Goal: Task Accomplishment & Management: Complete application form

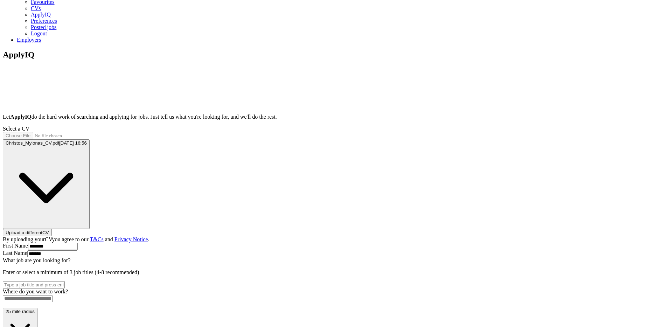
scroll to position [67, 0]
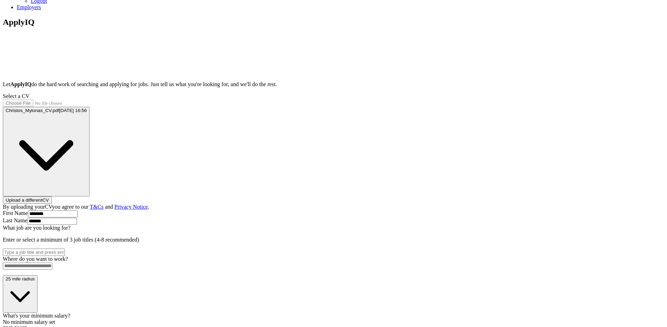
click at [65, 249] on input "What job are you looking for?" at bounding box center [34, 252] width 62 height 7
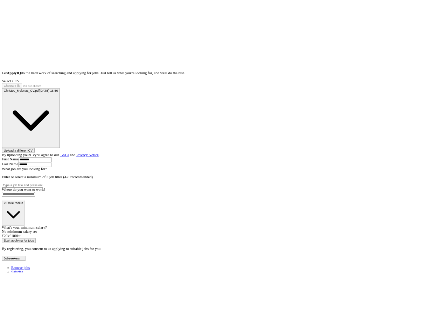
scroll to position [139, 0]
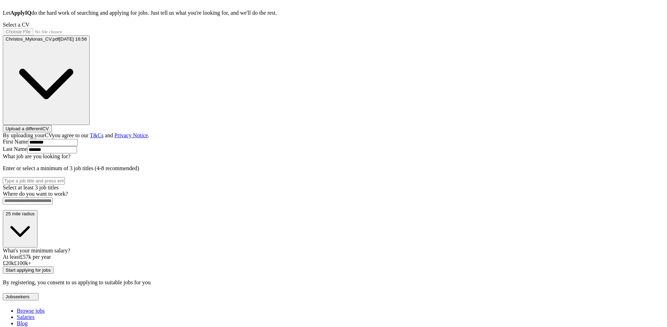
drag, startPoint x: 265, startPoint y: 268, endPoint x: 333, endPoint y: 271, distance: 67.6
click at [333, 266] on div "What's your minimum salary? At least £ 57k per year £ 20 k £ 100 k+" at bounding box center [333, 256] width 661 height 19
click at [477, 203] on div "ApplyIQ Let ApplyIQ do the hard work of searching and applying for jobs. Just t…" at bounding box center [333, 116] width 661 height 340
click at [65, 177] on input "What job are you looking for?" at bounding box center [34, 180] width 62 height 7
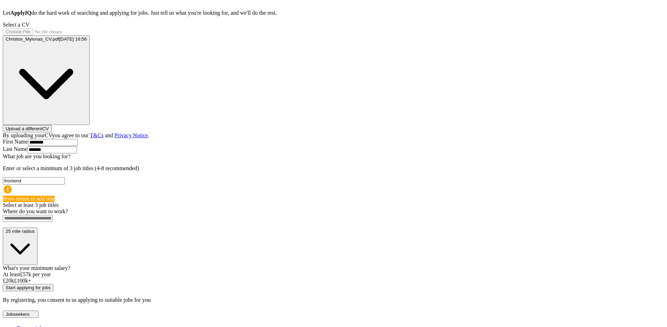
click at [65, 177] on input "frontend" at bounding box center [34, 180] width 62 height 7
type input "frontend"
click at [3, 284] on button "Start applying for jobs" at bounding box center [28, 287] width 51 height 7
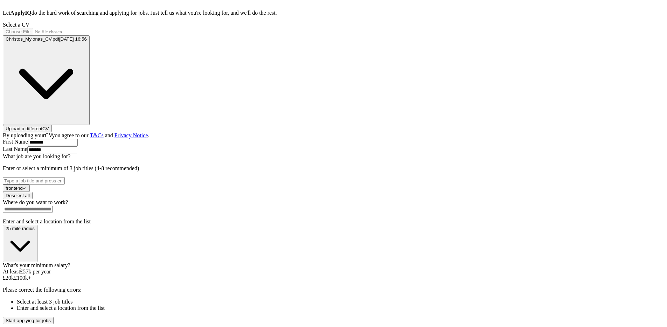
click at [3, 317] on button "Start applying for jobs" at bounding box center [28, 320] width 51 height 7
type input "react"
type input "javascript"
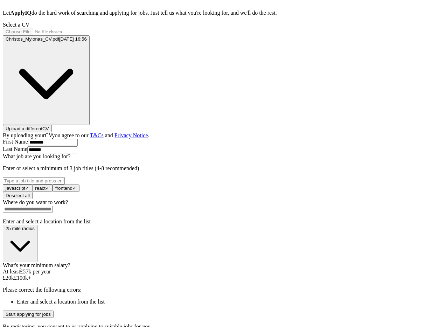
click at [53, 206] on input at bounding box center [28, 209] width 50 height 7
type input "*"
type input "******"
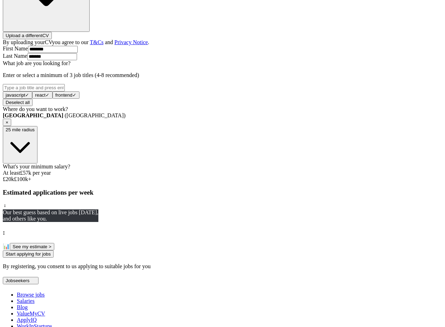
scroll to position [241, 0]
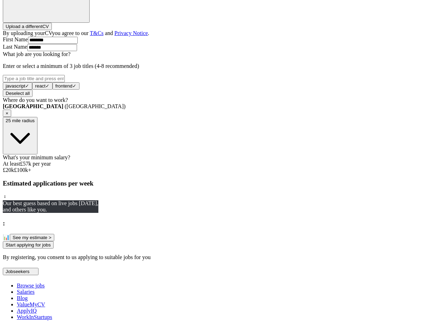
click at [54, 249] on button "Start applying for jobs" at bounding box center [28, 244] width 51 height 7
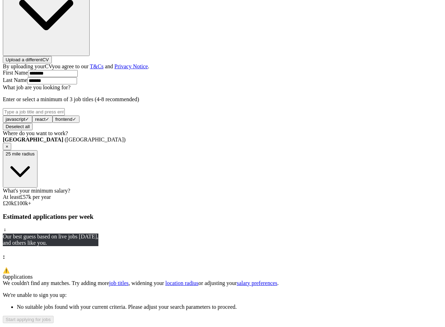
scroll to position [294, 0]
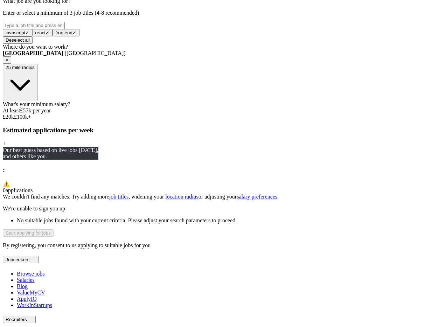
click at [208, 53] on div "London (UK) ×" at bounding box center [222, 57] width 439 height 14
click at [210, 55] on div "London (UK) ×" at bounding box center [222, 57] width 439 height 14
click at [218, 59] on div "London (UK) ×" at bounding box center [222, 57] width 439 height 14
click at [184, 53] on div "London (UK) ×" at bounding box center [222, 57] width 439 height 14
click at [8, 57] on span "×" at bounding box center [7, 59] width 3 height 5
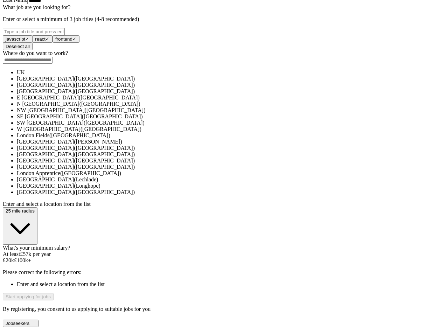
click at [196, 60] on div "Where do you want to work? UK London (South East England) London (UK) East Lond…" at bounding box center [222, 147] width 439 height 195
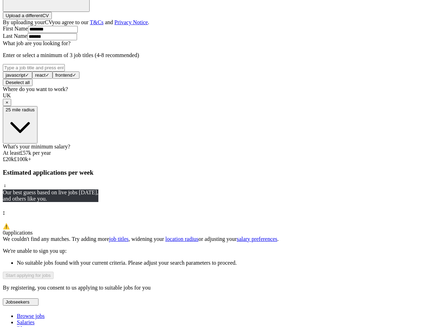
scroll to position [238, 0]
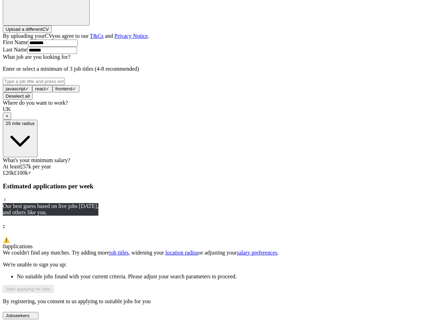
click at [37, 131] on button "25 mile radius" at bounding box center [20, 138] width 35 height 37
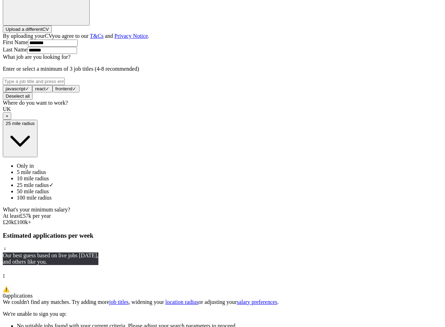
click at [189, 201] on div "100 mile radius" at bounding box center [229, 198] width 425 height 6
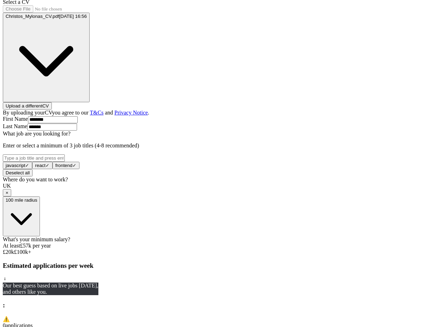
scroll to position [152, 0]
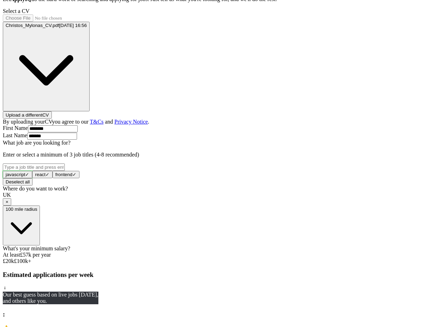
click at [0, 0] on span "×" at bounding box center [0, 0] width 0 height 0
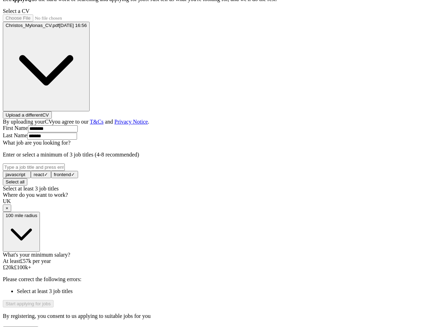
click at [65, 163] on input "What job are you looking for?" at bounding box center [34, 166] width 62 height 7
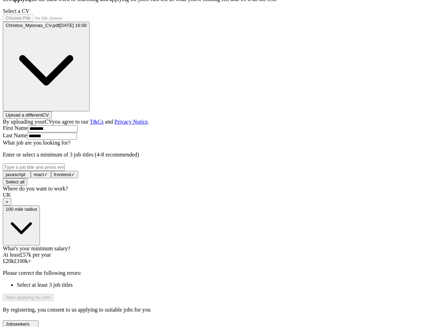
type input "f"
type input "developer"
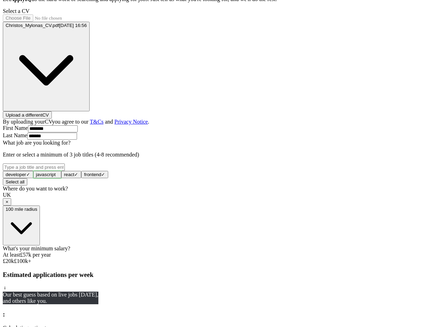
click at [58, 172] on span "+" at bounding box center [57, 174] width 3 height 5
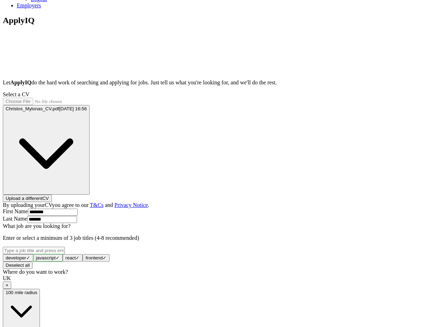
scroll to position [99, 0]
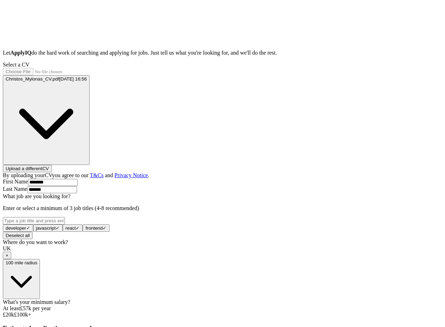
click at [65, 217] on input "What job are you looking for?" at bounding box center [34, 220] width 62 height 7
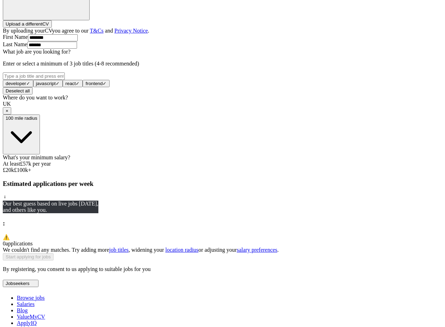
scroll to position [308, 0]
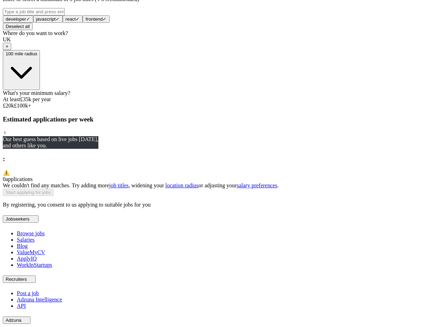
drag, startPoint x: 187, startPoint y: 153, endPoint x: 166, endPoint y: 152, distance: 21.4
click at [30, 103] on div at bounding box center [30, 103] width 0 height 0
drag, startPoint x: 160, startPoint y: 148, endPoint x: 130, endPoint y: 149, distance: 30.8
click at [130, 149] on div "Let ApplyIQ do the hard work of searching and applying for jobs. Just tell us w…" at bounding box center [222, 24] width 439 height 367
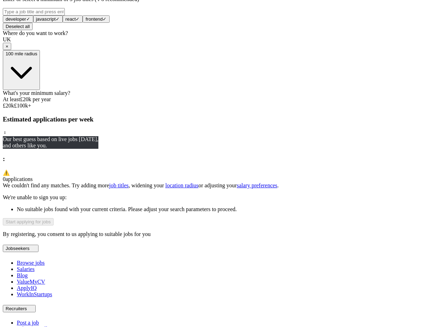
click at [272, 188] on link "salary preferences" at bounding box center [257, 185] width 41 height 6
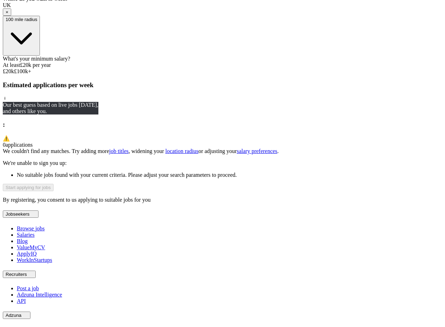
scroll to position [377, 0]
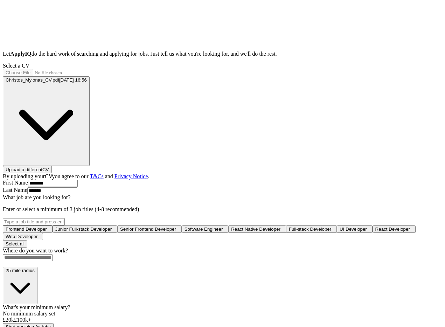
scroll to position [130, 0]
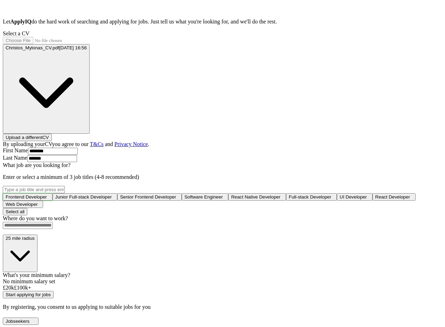
click at [47, 194] on span "Frontend Developer" at bounding box center [26, 196] width 41 height 5
click at [175, 194] on span "Senior Frontend Developer" at bounding box center [149, 196] width 56 height 5
click at [226, 194] on span "Software Engineer" at bounding box center [206, 196] width 39 height 5
click at [119, 193] on button "Junior Full-stack Developer +" at bounding box center [86, 196] width 65 height 7
click at [381, 200] on span "React Developer" at bounding box center [398, 196] width 35 height 5
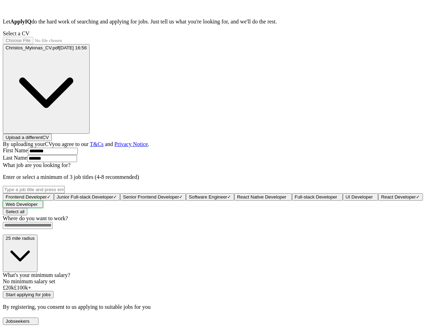
click at [38, 207] on span "Web Developer" at bounding box center [22, 204] width 32 height 5
click at [179, 194] on span "Senior Frontend Developer" at bounding box center [151, 196] width 56 height 5
click at [113, 194] on span "Junior Full-stack Developer" at bounding box center [85, 196] width 56 height 5
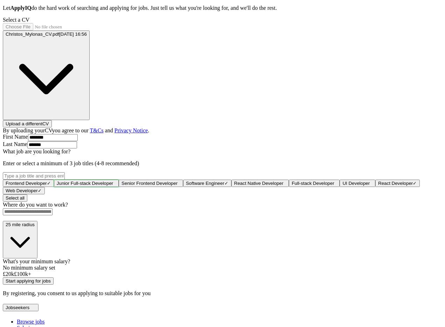
scroll to position [148, 0]
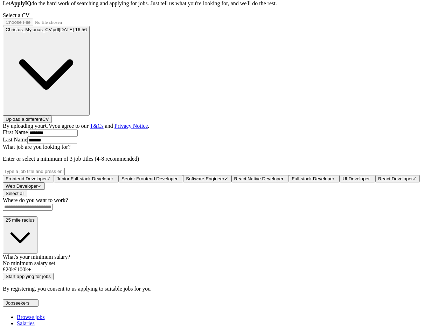
click at [53, 211] on input at bounding box center [28, 207] width 50 height 7
type input "*"
type input "**"
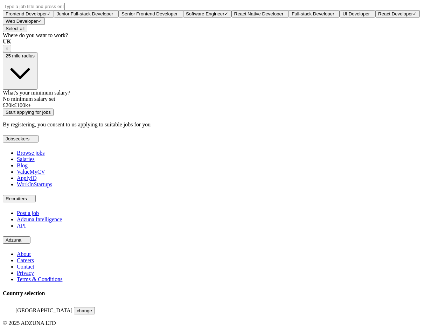
click at [37, 90] on button "25 mile radius" at bounding box center [20, 70] width 35 height 37
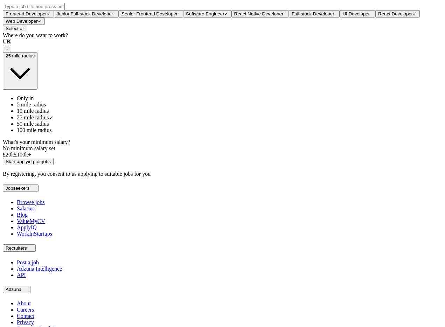
click at [52, 133] on span "100 mile radius" at bounding box center [34, 130] width 35 height 6
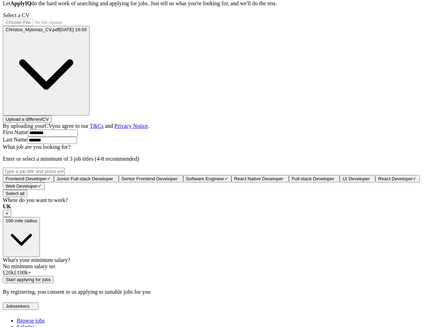
scroll to position [292, 0]
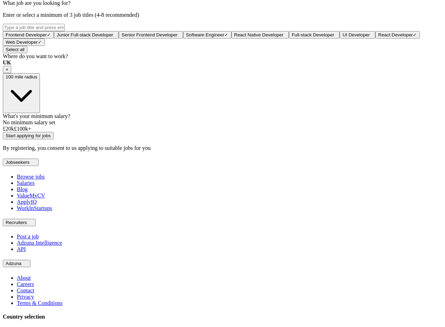
click at [54, 139] on button "Start applying for jobs" at bounding box center [28, 135] width 51 height 7
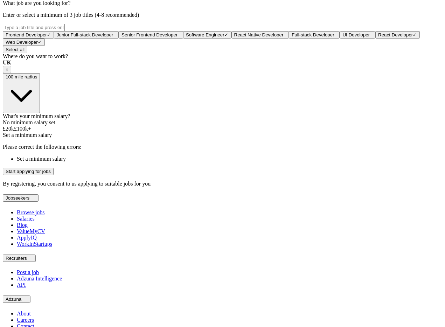
click at [3, 126] on div at bounding box center [3, 126] width 0 height 0
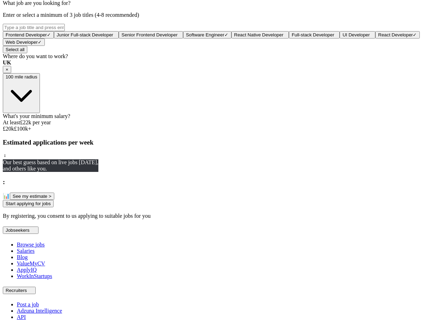
click at [54, 207] on button "Start applying for jobs" at bounding box center [28, 203] width 51 height 7
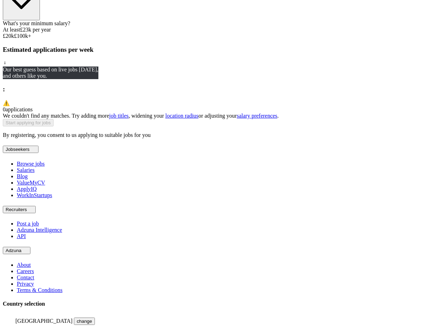
click at [157, 39] on div "What's your minimum salary? At least £ 23k per year £ 20 k £ 100 k+" at bounding box center [222, 29] width 439 height 19
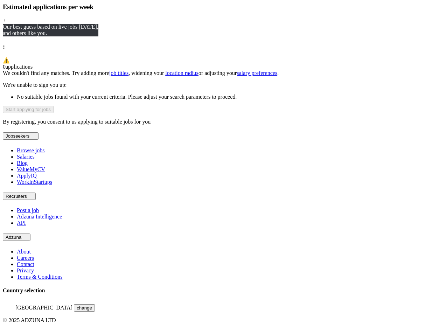
scroll to position [395, 0]
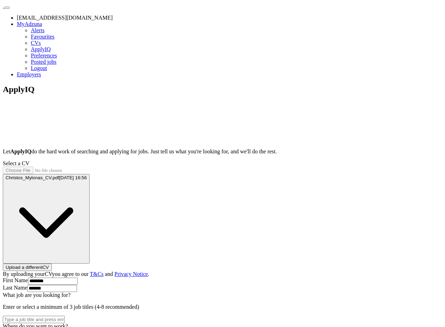
scroll to position [246, 0]
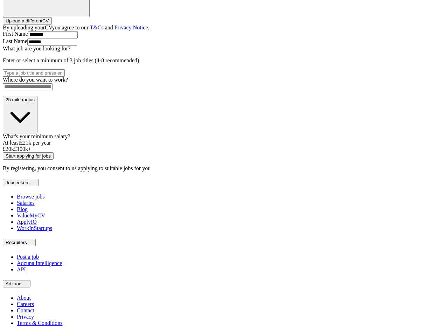
click at [5, 146] on div at bounding box center [5, 146] width 0 height 0
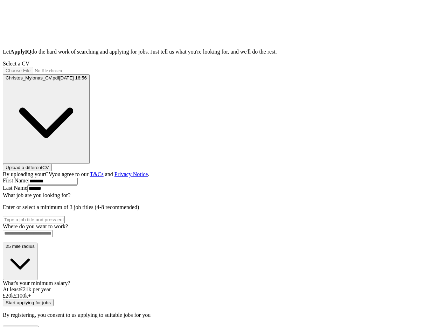
scroll to position [136, 0]
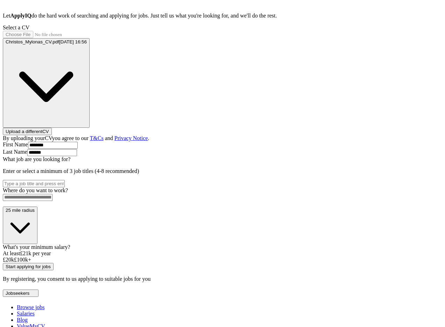
click at [53, 201] on input at bounding box center [28, 197] width 50 height 7
type input "**"
click at [37, 239] on button "25 mile radius" at bounding box center [20, 225] width 35 height 37
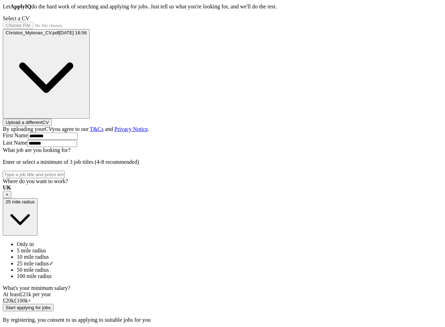
scroll to position [180, 0]
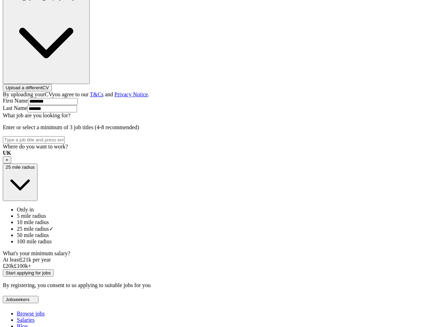
click at [52, 244] on span "100 mile radius" at bounding box center [34, 241] width 35 height 6
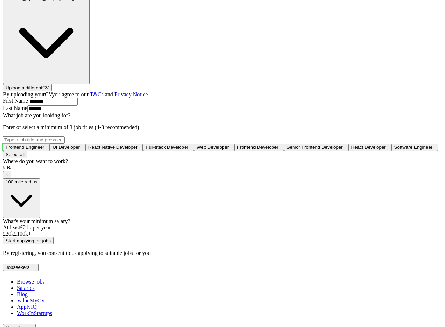
click at [50, 144] on button "Frontend Engineer +" at bounding box center [26, 147] width 47 height 7
click at [238, 145] on span "Frontend Developer" at bounding box center [258, 147] width 41 height 5
click at [397, 150] on span "Software Engineer" at bounding box center [416, 147] width 39 height 5
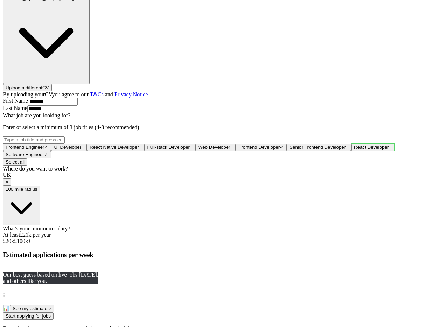
click at [354, 150] on span "React Developer" at bounding box center [371, 147] width 35 height 5
click at [198, 145] on span "Web Developer" at bounding box center [214, 147] width 32 height 5
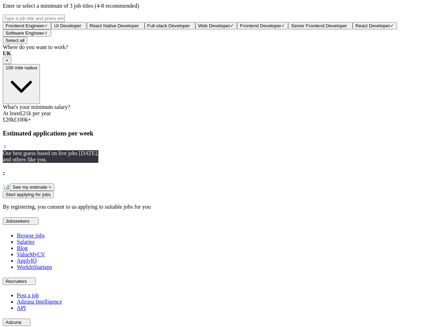
click at [54, 191] on button "See my estimate >" at bounding box center [32, 186] width 44 height 7
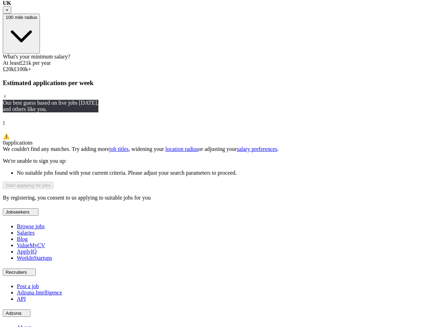
scroll to position [427, 0]
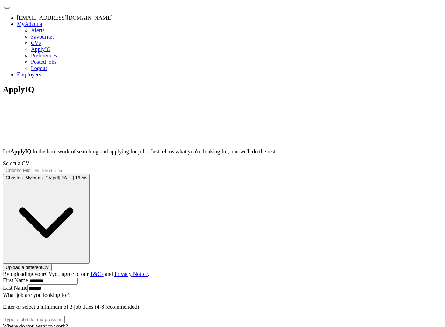
scroll to position [246, 0]
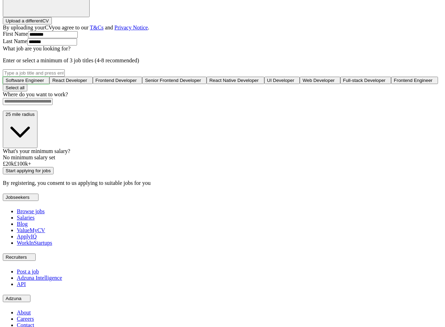
click at [44, 78] on span "Software Engineer" at bounding box center [25, 80] width 39 height 5
click at [89, 78] on span "React Developer" at bounding box center [71, 80] width 35 height 5
click at [346, 83] on span "Full-stack Developer" at bounding box center [367, 80] width 42 height 5
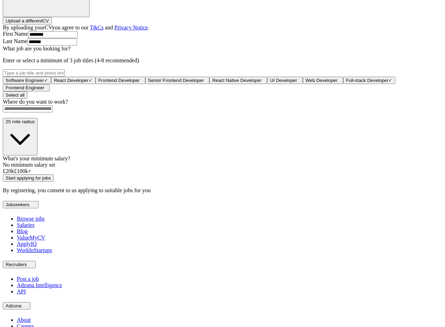
click at [228, 91] on div "Software Engineer ✓ × React Developer ✓ × Frontend Developer + Senior Frontend …" at bounding box center [222, 80] width 439 height 22
click at [346, 83] on span "Full-stack Developer" at bounding box center [367, 80] width 42 height 5
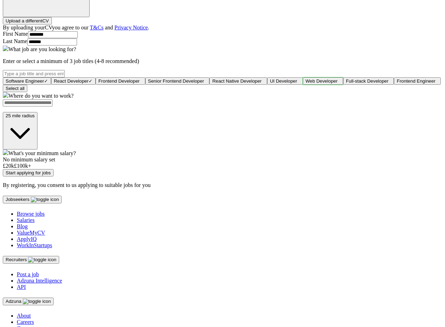
click at [306, 84] on span "Web Developer" at bounding box center [322, 80] width 32 height 5
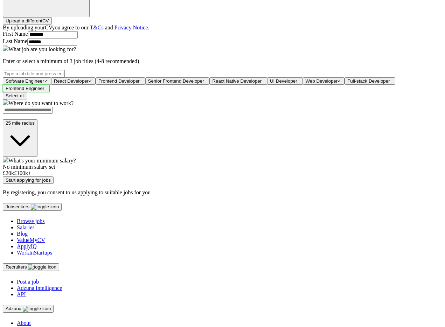
click at [44, 91] on span "Frontend Engineer" at bounding box center [25, 88] width 39 height 5
click at [140, 78] on span "Frontend Developer" at bounding box center [118, 80] width 41 height 5
drag, startPoint x: 169, startPoint y: 153, endPoint x: 168, endPoint y: 157, distance: 4.6
click at [74, 106] on label "Where do you want to work?" at bounding box center [40, 103] width 65 height 6
click at [53, 114] on input at bounding box center [28, 110] width 50 height 7
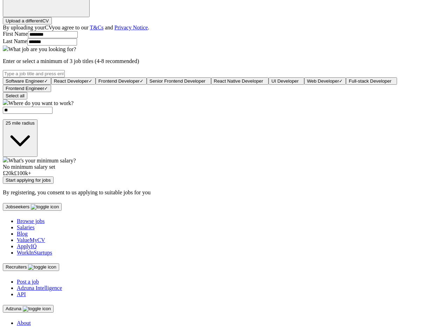
type input "**"
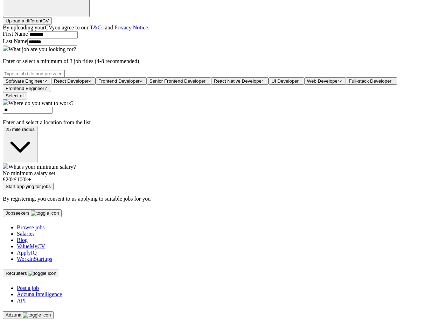
scroll to position [260, 0]
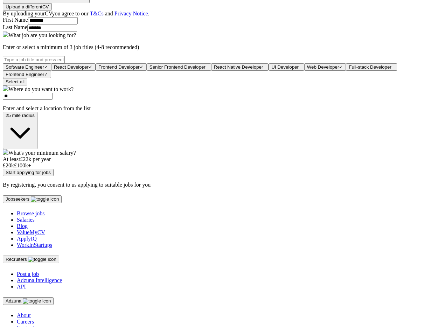
click at [3, 169] on button "Start applying for jobs" at bounding box center [28, 172] width 51 height 7
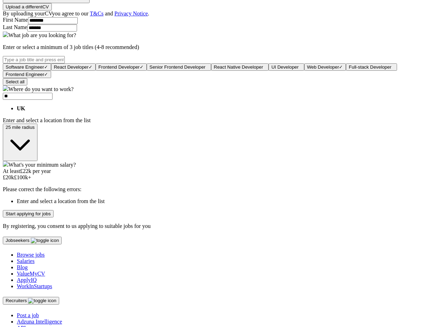
click at [181, 112] on li "UK" at bounding box center [229, 108] width 425 height 6
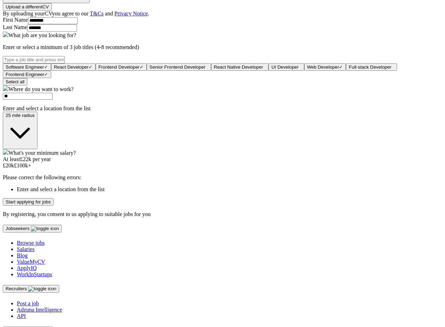
click at [37, 149] on button "25 mile radius" at bounding box center [20, 130] width 35 height 37
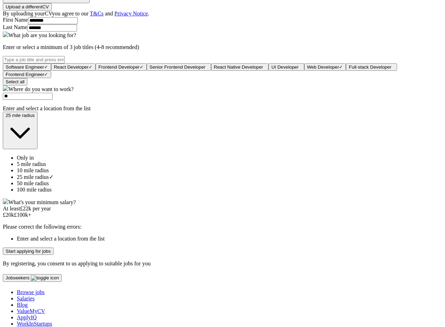
click at [52, 193] on span "100 mile radius" at bounding box center [34, 190] width 35 height 6
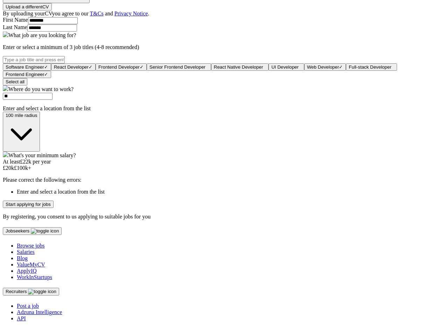
click at [165, 165] on div at bounding box center [222, 165] width 439 height 0
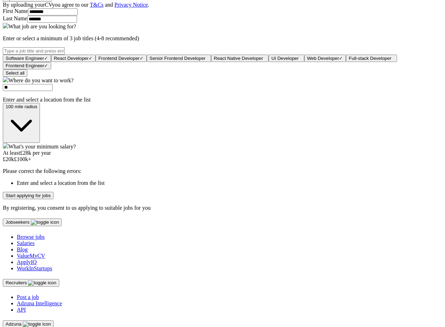
click at [54, 199] on button "Start applying for jobs" at bounding box center [28, 195] width 51 height 7
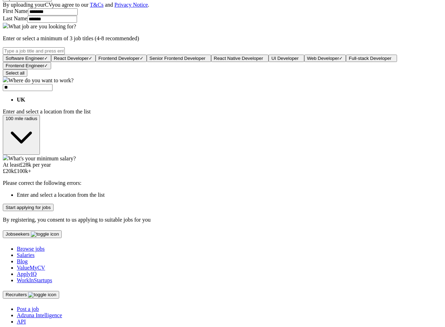
click at [53, 91] on input "**" at bounding box center [28, 87] width 50 height 7
drag, startPoint x: 169, startPoint y: 148, endPoint x: 158, endPoint y: 146, distance: 12.1
click at [53, 91] on input "**" at bounding box center [28, 87] width 50 height 7
drag, startPoint x: 157, startPoint y: 146, endPoint x: 129, endPoint y: 145, distance: 28.4
click at [130, 144] on div "Let ApplyIQ do the hard work of searching and applying for jobs. Just tell us w…" at bounding box center [222, 51] width 439 height 344
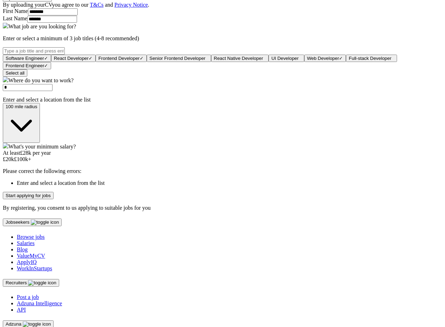
type input "**"
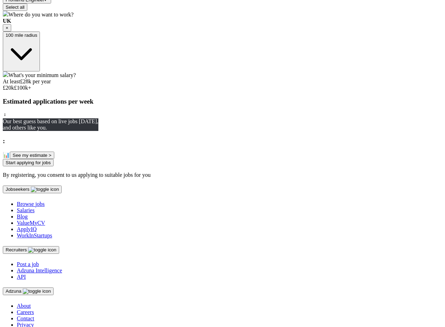
scroll to position [351, 0]
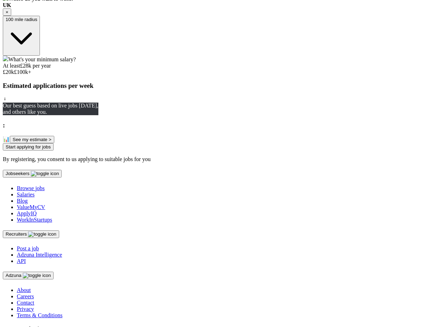
click at [54, 151] on button "Start applying for jobs" at bounding box center [28, 146] width 51 height 7
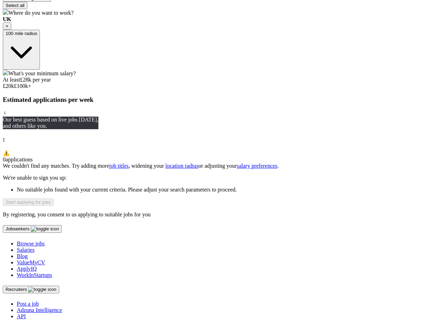
scroll to position [413, 0]
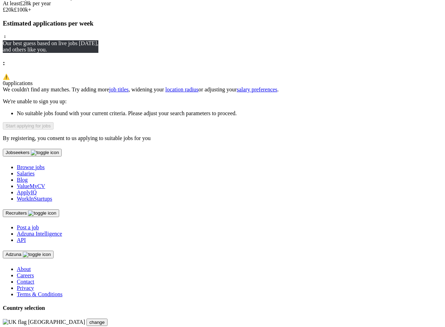
click at [7, 39] on circle at bounding box center [5, 37] width 4 height 4
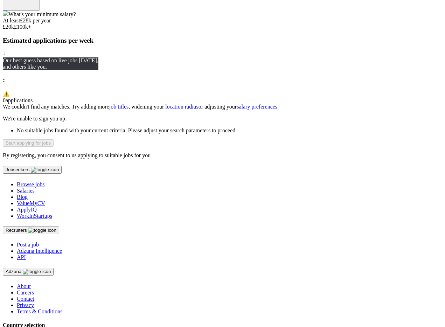
scroll to position [323, 0]
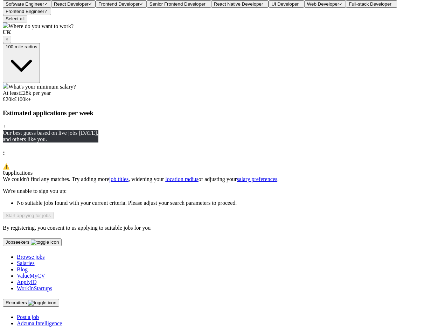
click at [40, 83] on button "100 mile radius" at bounding box center [21, 63] width 37 height 40
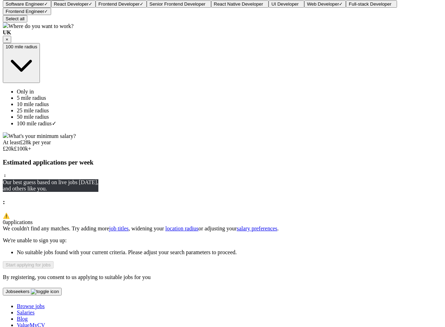
click at [203, 95] on li "Only in" at bounding box center [229, 92] width 425 height 6
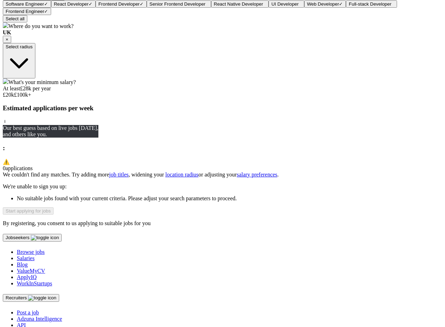
click at [35, 78] on button "Select radius" at bounding box center [19, 60] width 33 height 35
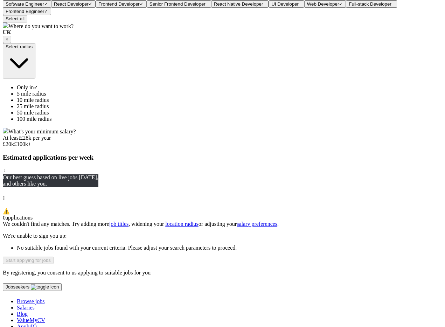
click at [367, 180] on div "ApplyIQ Let ApplyIQ do the hard work of searching and applying for jobs. Just t…" at bounding box center [222, 18] width 439 height 515
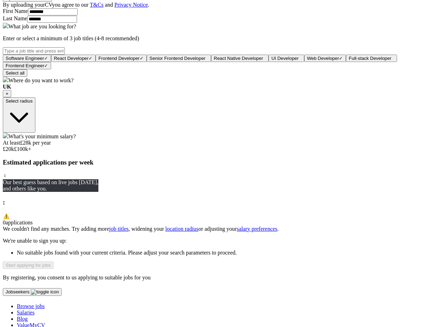
scroll to position [416, 0]
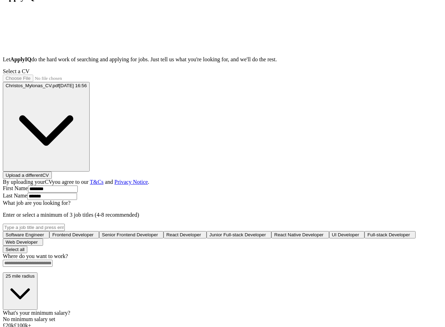
scroll to position [97, 0]
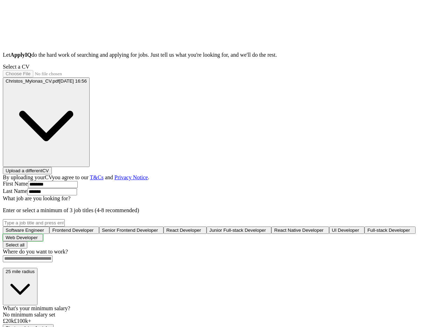
click at [38, 240] on span "Web Developer" at bounding box center [22, 237] width 32 height 5
click at [201, 228] on span "React Developer" at bounding box center [183, 230] width 35 height 5
click at [44, 228] on span "Software Engineer" at bounding box center [25, 230] width 39 height 5
click at [95, 228] on span "Frontend Developer" at bounding box center [74, 230] width 41 height 5
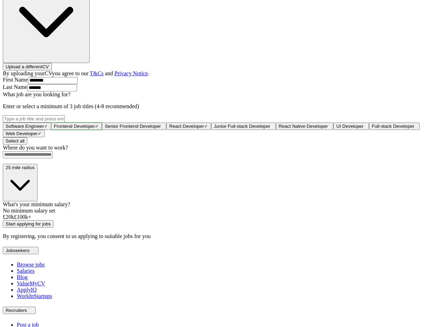
scroll to position [235, 0]
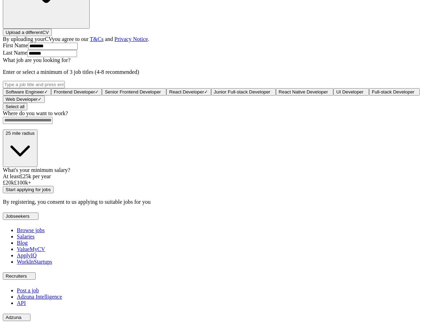
drag, startPoint x: 151, startPoint y: 265, endPoint x: 163, endPoint y: 265, distance: 12.3
click at [12, 180] on div at bounding box center [12, 180] width 0 height 0
click at [54, 193] on button "Start applying for jobs" at bounding box center [28, 189] width 51 height 7
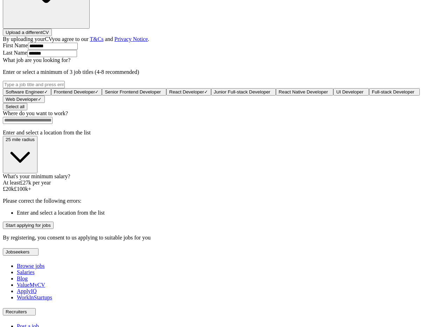
scroll to position [306, 0]
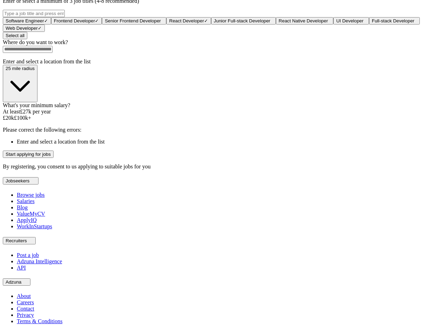
click at [53, 53] on input at bounding box center [28, 49] width 50 height 7
type input "**"
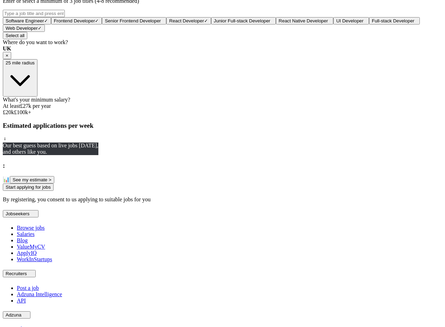
click at [211, 203] on form "Select a CV Christos_Mylonas_CV.pdf 18/08/2025, 16:56 Upload a different CV By …" at bounding box center [222, 28] width 439 height 348
click at [54, 191] on button "Start applying for jobs" at bounding box center [28, 186] width 51 height 7
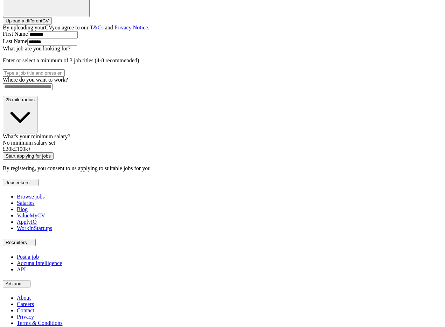
scroll to position [196, 0]
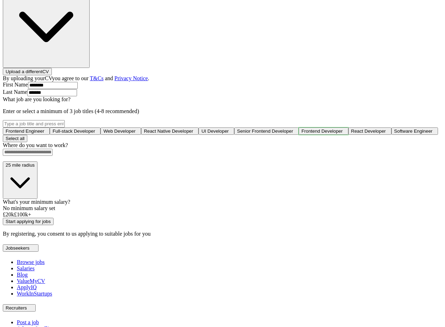
click at [301, 134] on span "Frontend Developer" at bounding box center [321, 130] width 41 height 5
click at [396, 134] on span "Software Engineer" at bounding box center [415, 130] width 39 height 5
click at [135, 128] on span "Web Developer" at bounding box center [119, 130] width 32 height 5
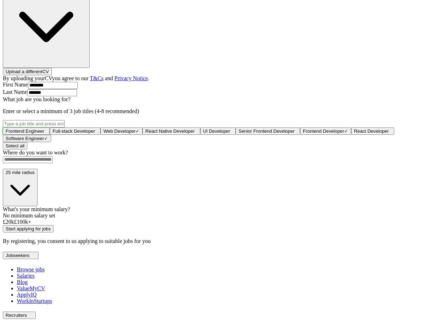
click at [50, 127] on button "Frontend Engineer +" at bounding box center [26, 130] width 47 height 7
click at [352, 135] on button "React Developer +" at bounding box center [373, 130] width 43 height 7
click at [53, 163] on input at bounding box center [28, 159] width 50 height 7
type input "**"
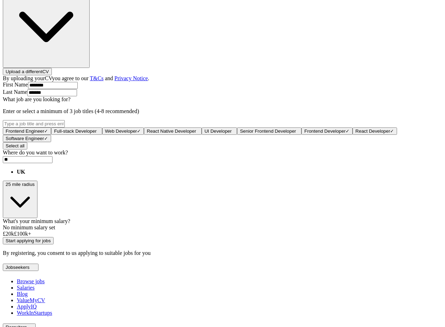
click at [165, 175] on li "UK" at bounding box center [229, 172] width 425 height 6
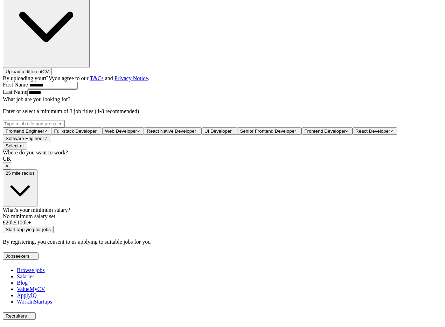
click at [37, 207] on button "25 mile radius" at bounding box center [20, 187] width 35 height 37
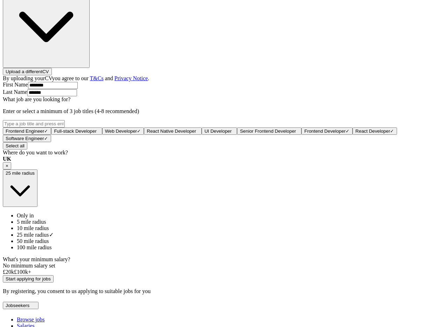
click at [179, 219] on div "Only in" at bounding box center [229, 215] width 425 height 6
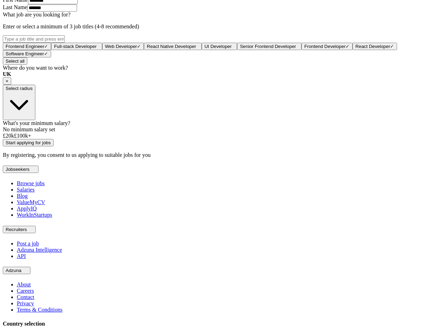
scroll to position [316, 0]
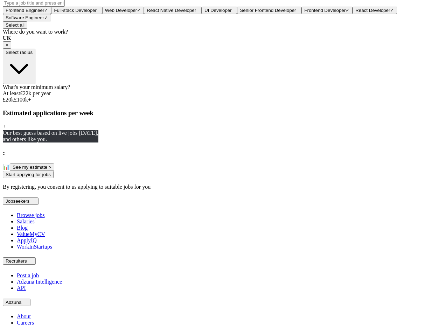
click at [6, 97] on div at bounding box center [6, 97] width 0 height 0
click at [54, 178] on button "Start applying for jobs" at bounding box center [28, 174] width 51 height 7
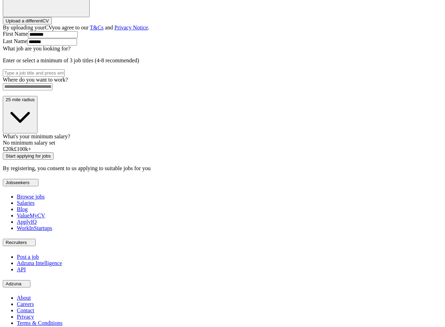
scroll to position [162, 0]
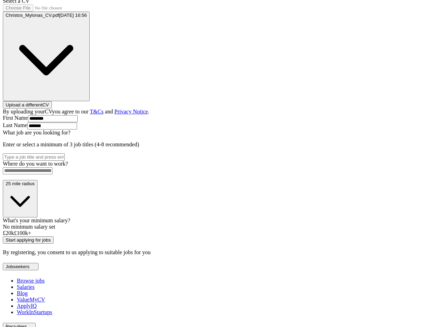
click at [53, 174] on input at bounding box center [28, 170] width 50 height 7
type input "**"
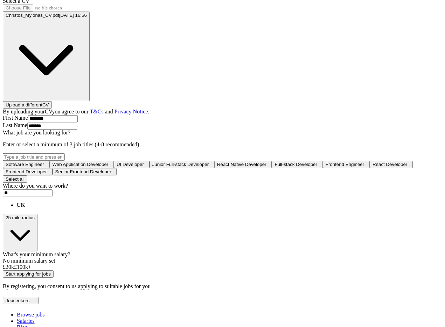
click at [25, 208] on strong "UK" at bounding box center [21, 205] width 8 height 6
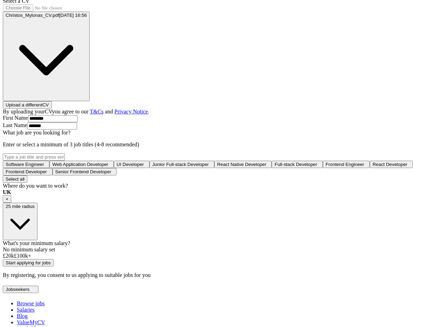
click at [37, 240] on button "25 mile radius" at bounding box center [20, 221] width 35 height 37
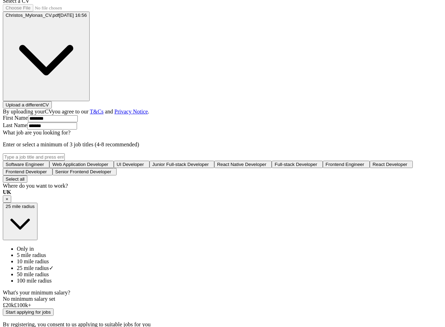
click at [34, 252] on span "Only in" at bounding box center [25, 249] width 17 height 6
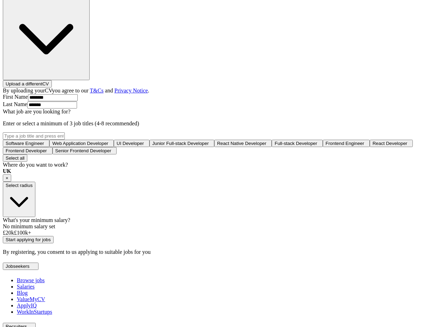
scroll to position [186, 0]
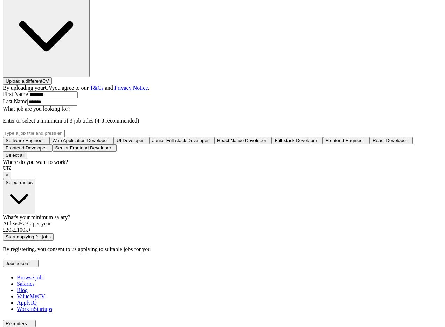
drag, startPoint x: 149, startPoint y: 321, endPoint x: 154, endPoint y: 318, distance: 5.8
click at [8, 227] on div at bounding box center [8, 227] width 0 height 0
click at [326, 143] on span "Frontend Engineer" at bounding box center [345, 140] width 39 height 5
click at [374, 143] on span "React Developer" at bounding box center [391, 140] width 35 height 5
click at [47, 151] on span "Frontend Developer" at bounding box center [26, 147] width 41 height 5
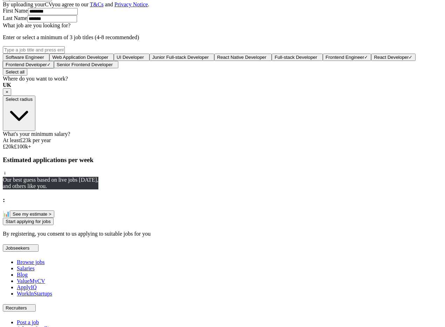
scroll to position [306, 0]
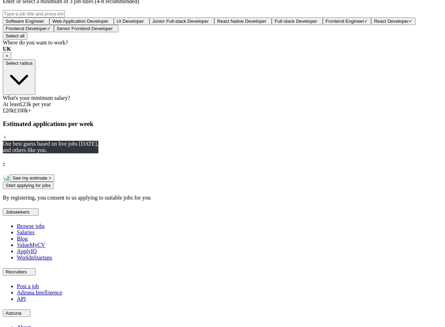
click at [54, 189] on button "Start applying for jobs" at bounding box center [28, 185] width 51 height 7
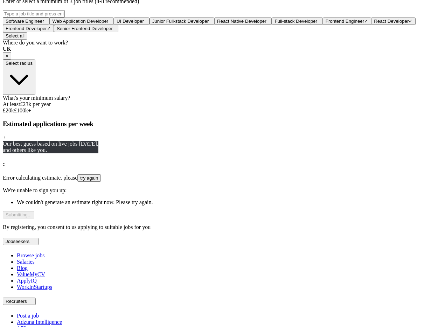
select select "**"
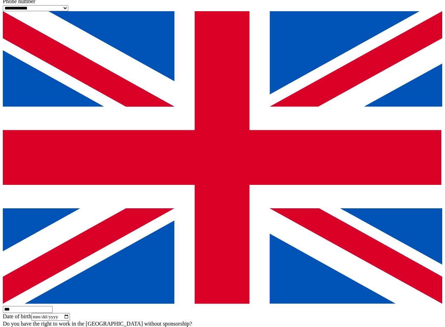
scroll to position [385, 0]
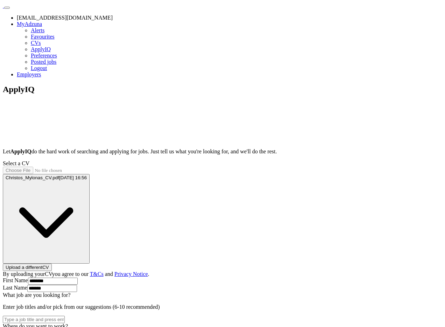
scroll to position [267, 0]
